Goal: Task Accomplishment & Management: Use online tool/utility

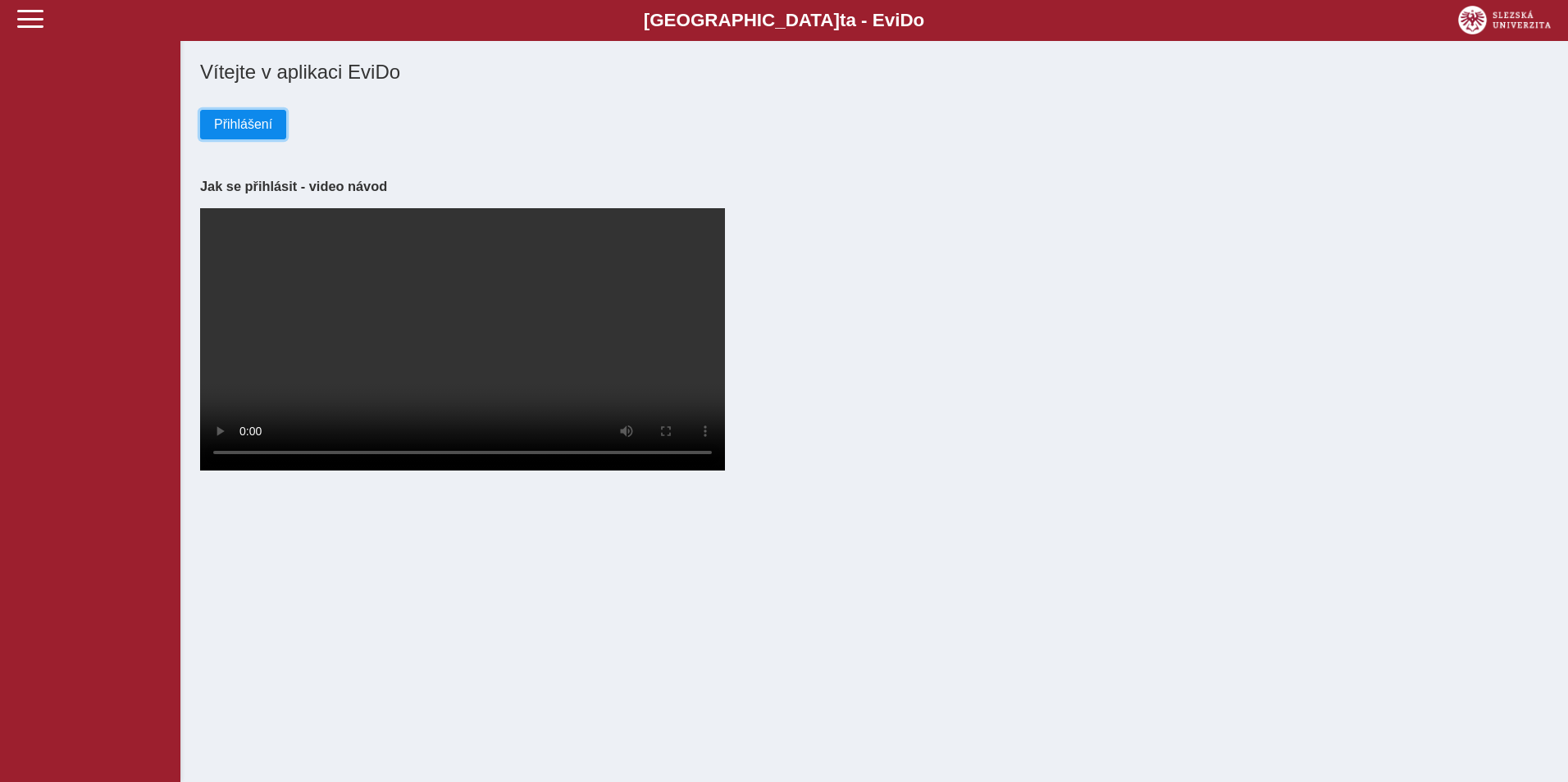
click at [233, 123] on span "Přihlášení" at bounding box center [243, 124] width 59 height 14
click at [227, 114] on button "Přihlášení" at bounding box center [244, 125] width 86 height 30
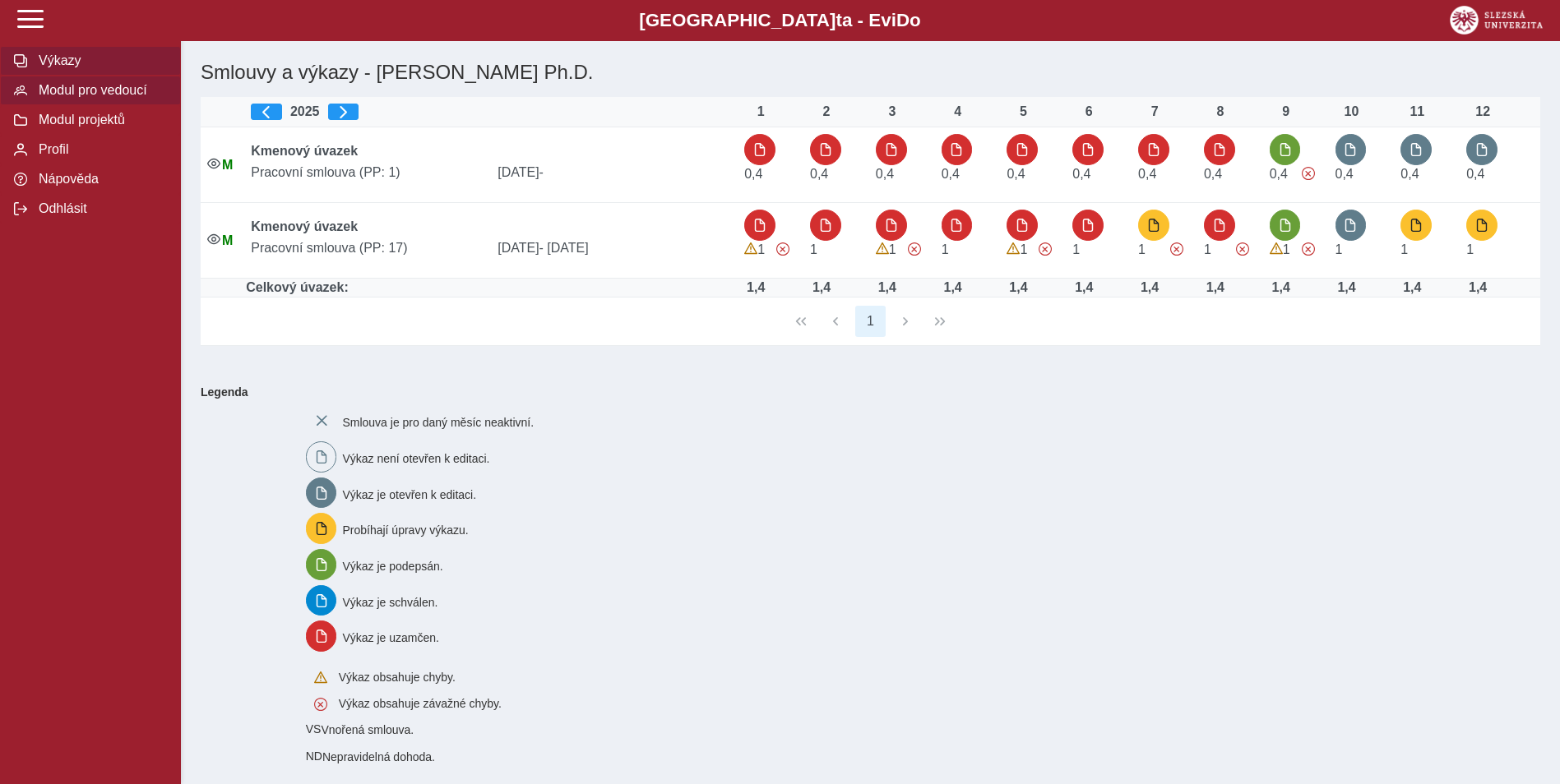
click at [74, 89] on span "Modul pro vedoucí" at bounding box center [100, 89] width 133 height 14
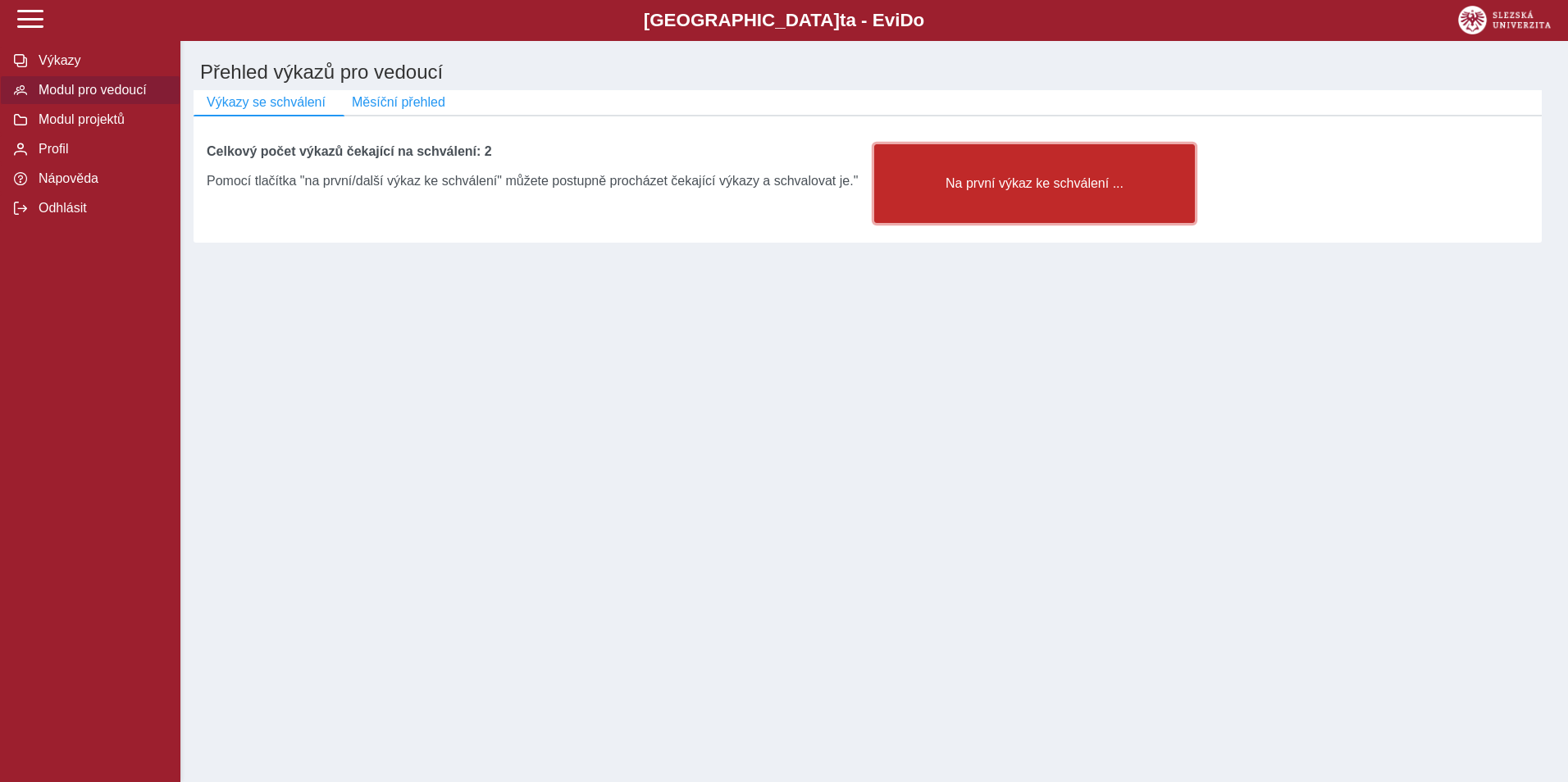
click at [1128, 189] on span "Na první výkaz ke schválení ..." at bounding box center [1034, 183] width 293 height 14
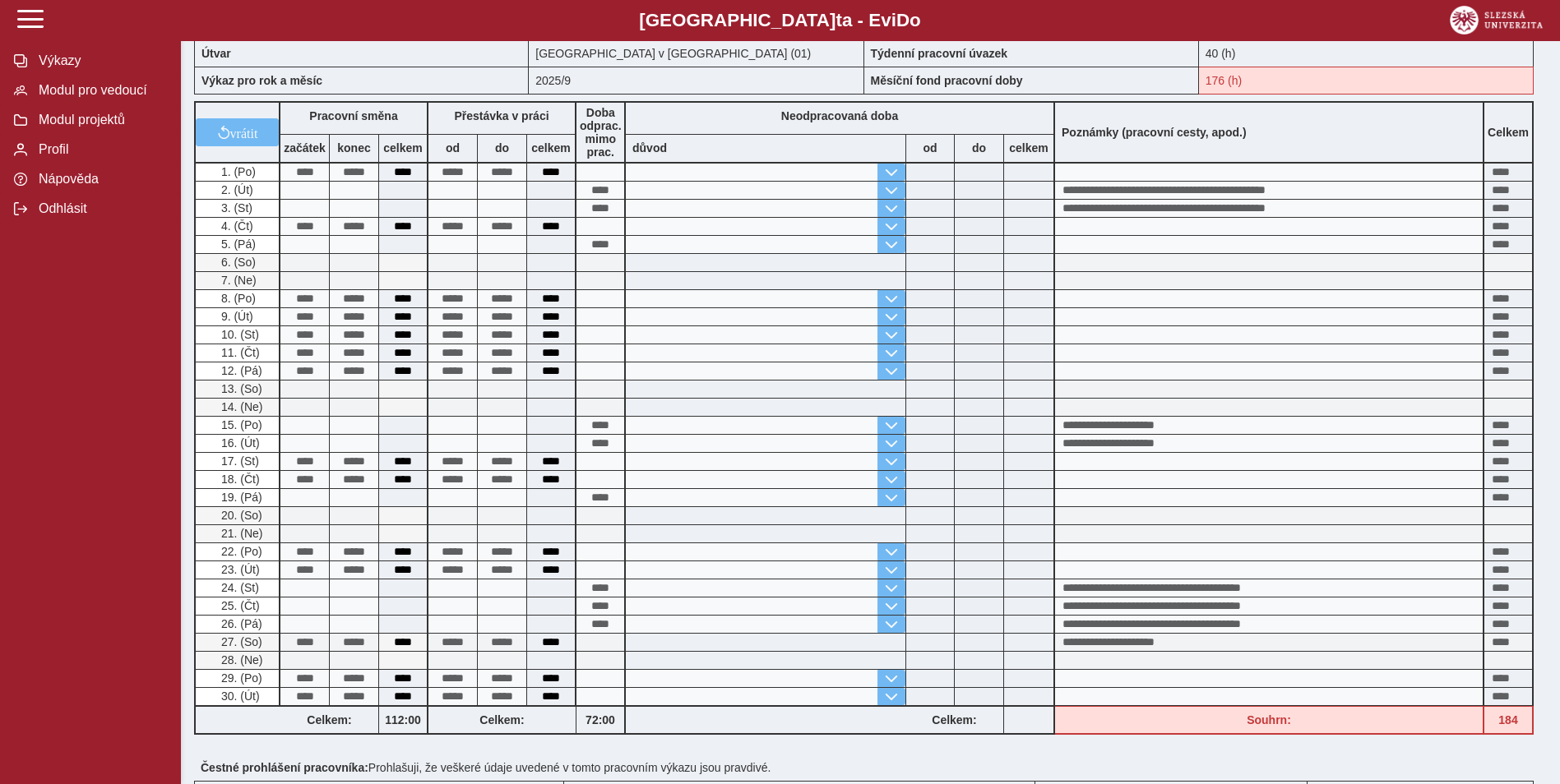
scroll to position [329, 0]
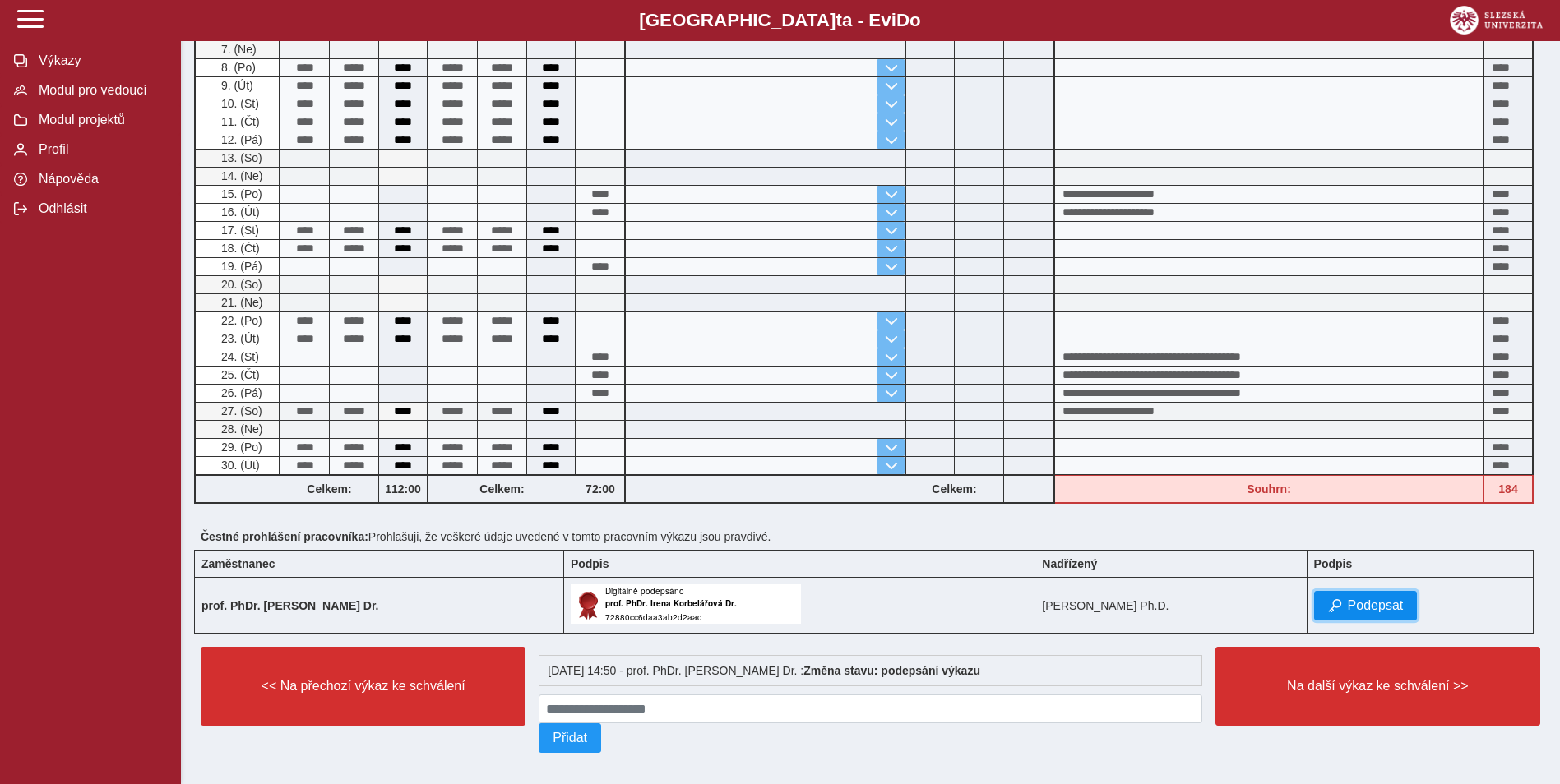
click at [1397, 598] on span "Podepsat" at bounding box center [1376, 605] width 56 height 14
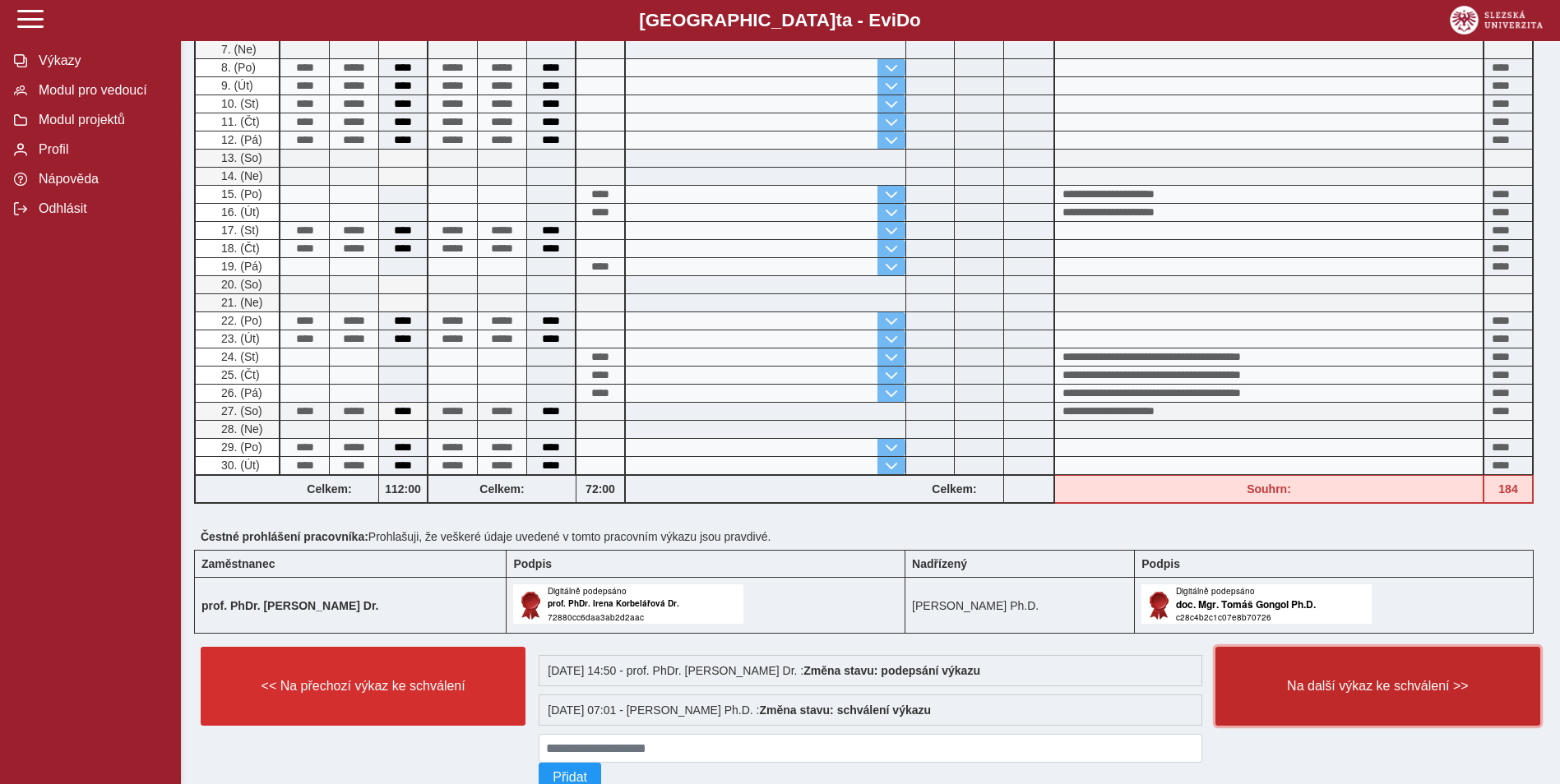
click at [1410, 700] on button "Na další výkaz ke schválení >>" at bounding box center [1378, 687] width 325 height 79
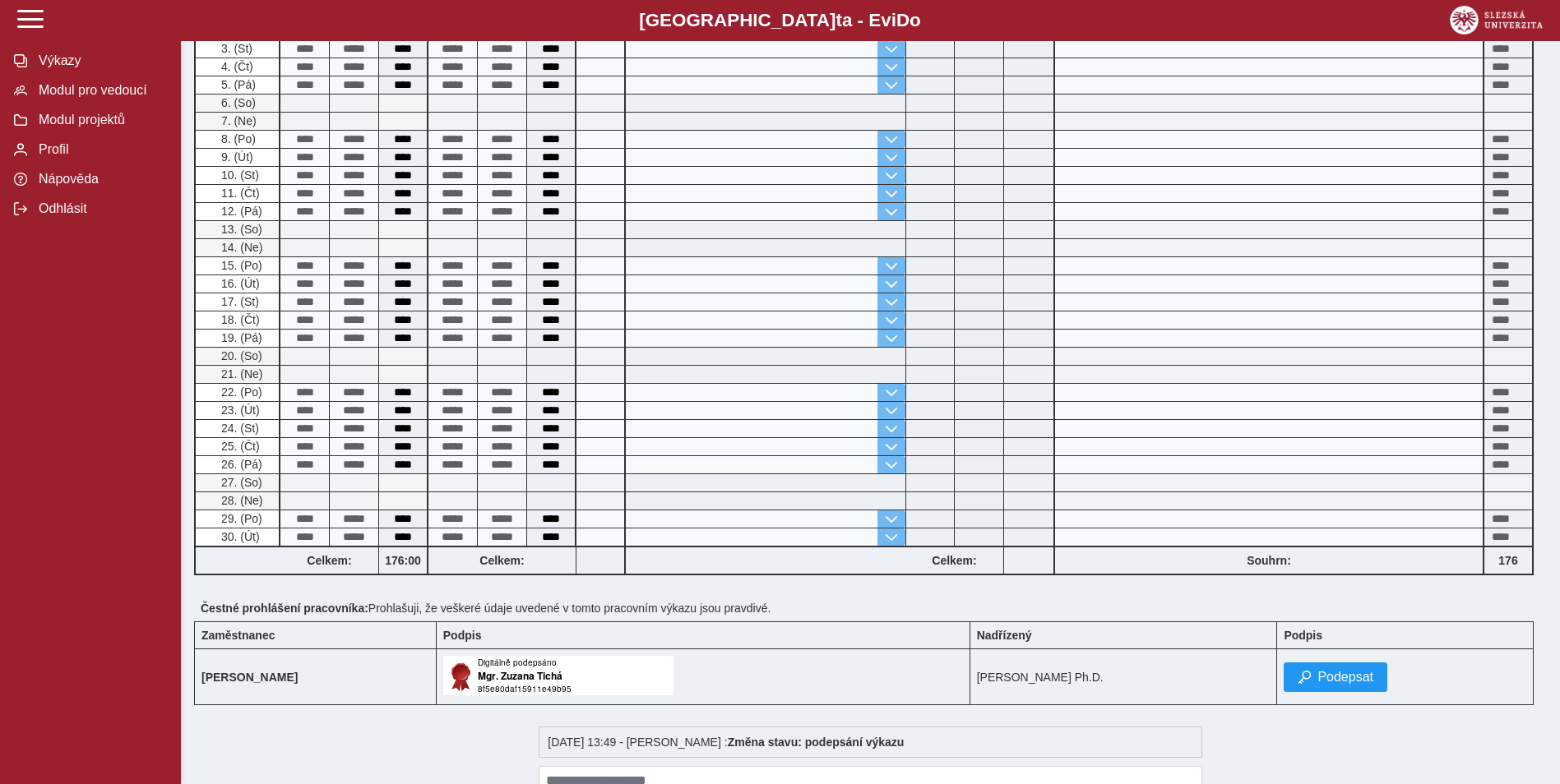
scroll to position [493, 0]
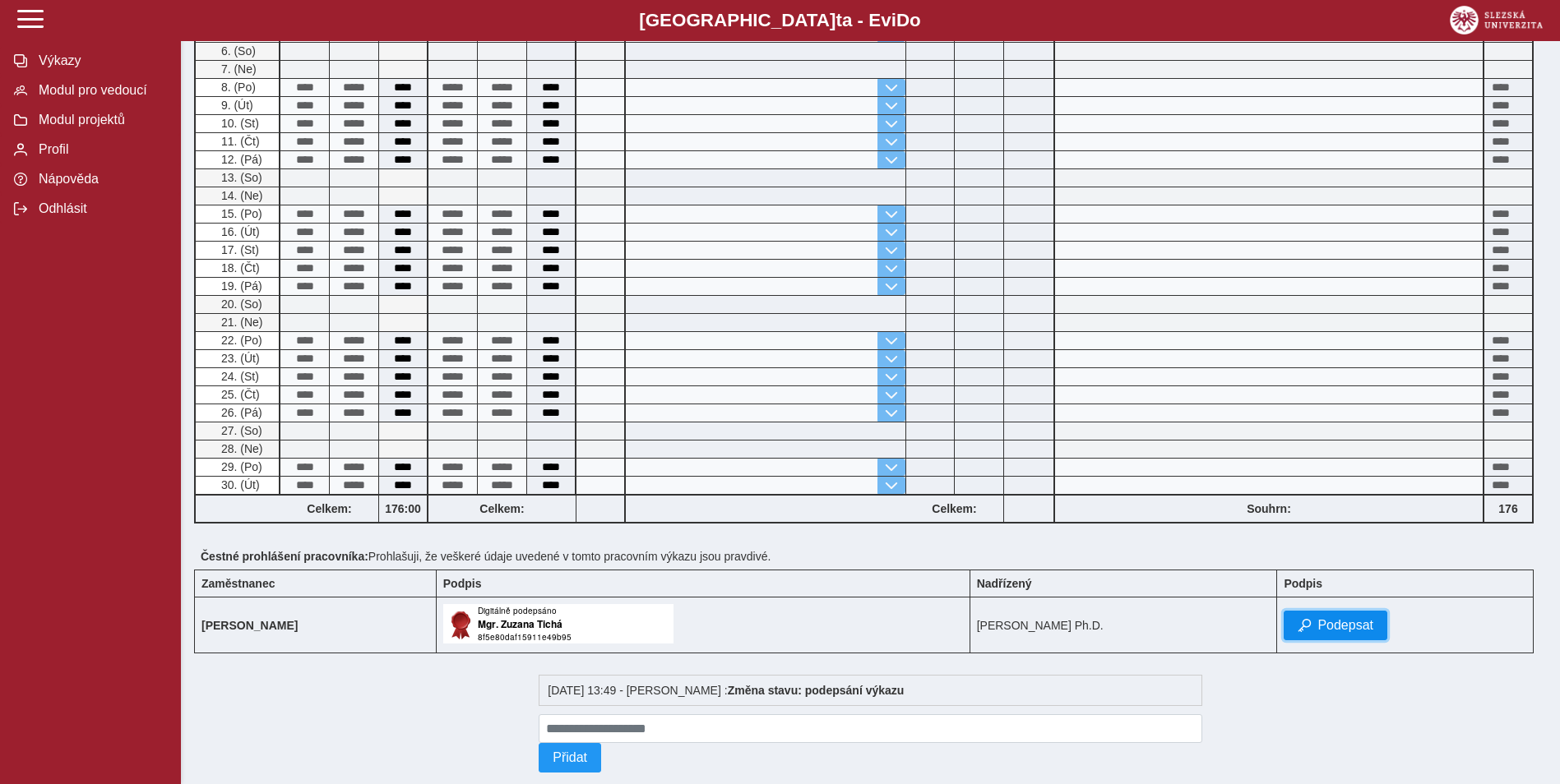
click at [1311, 631] on span "button" at bounding box center [1305, 626] width 13 height 13
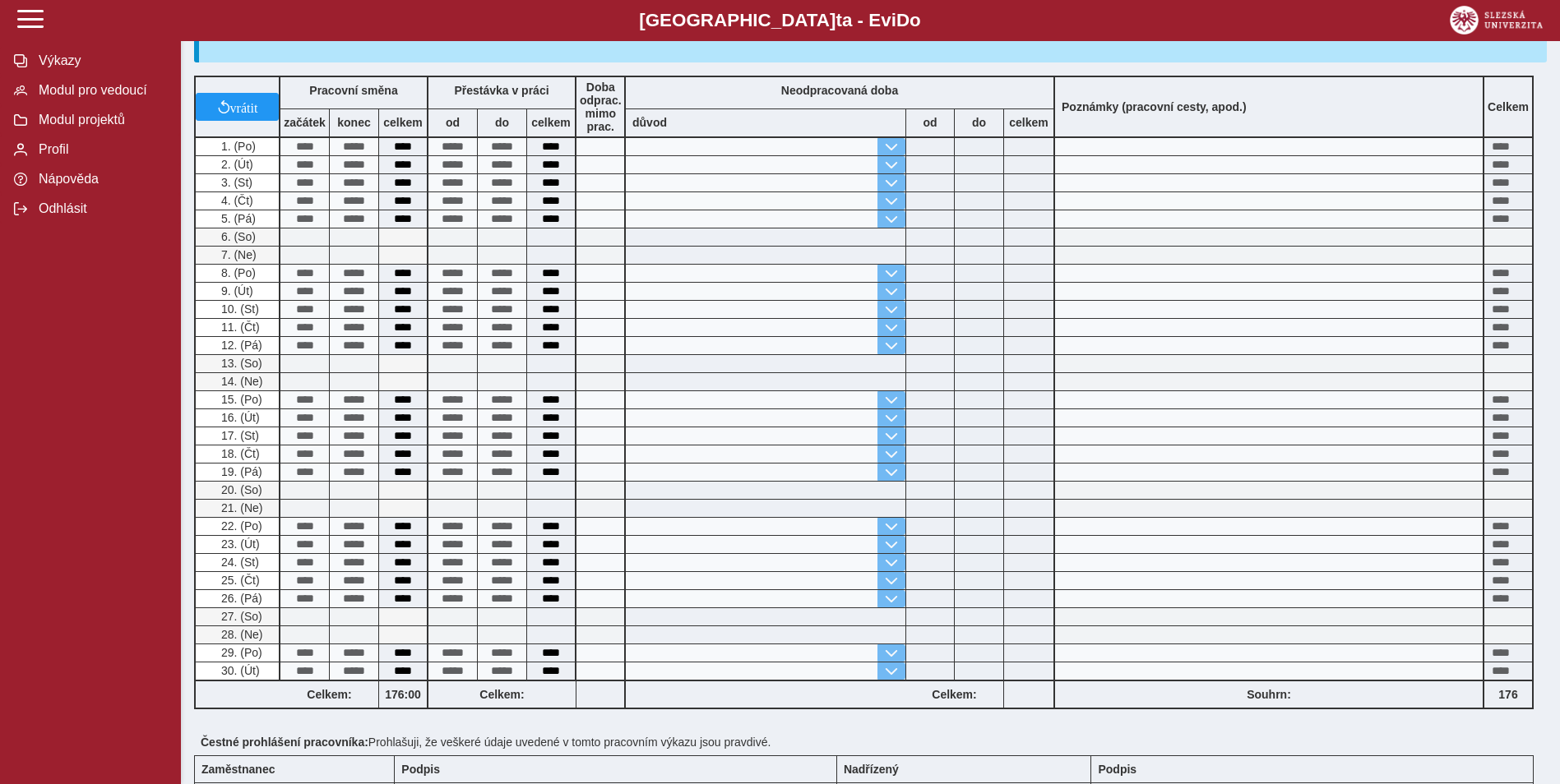
scroll to position [329, 0]
